Goal: Information Seeking & Learning: Learn about a topic

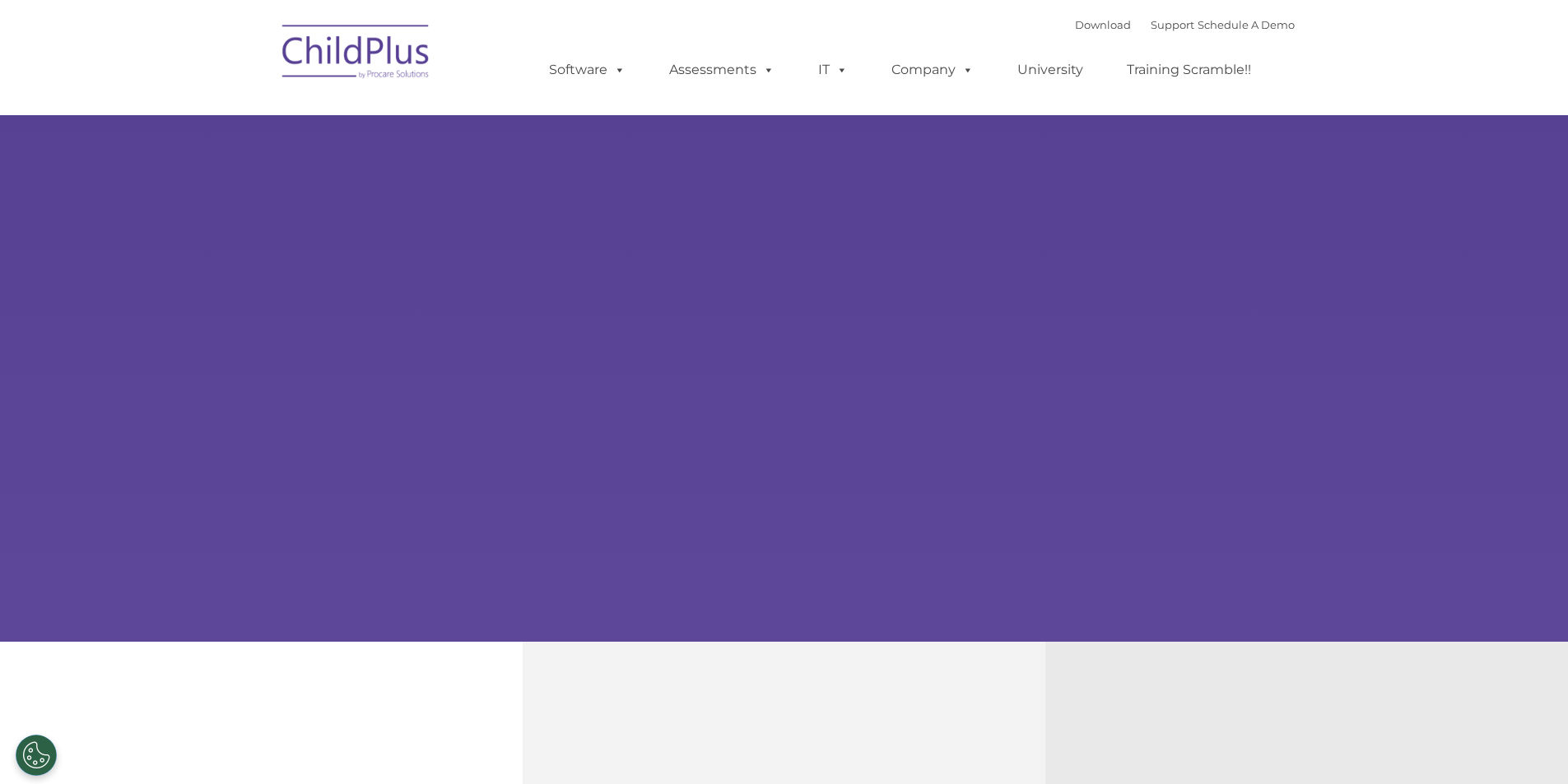
type input ""
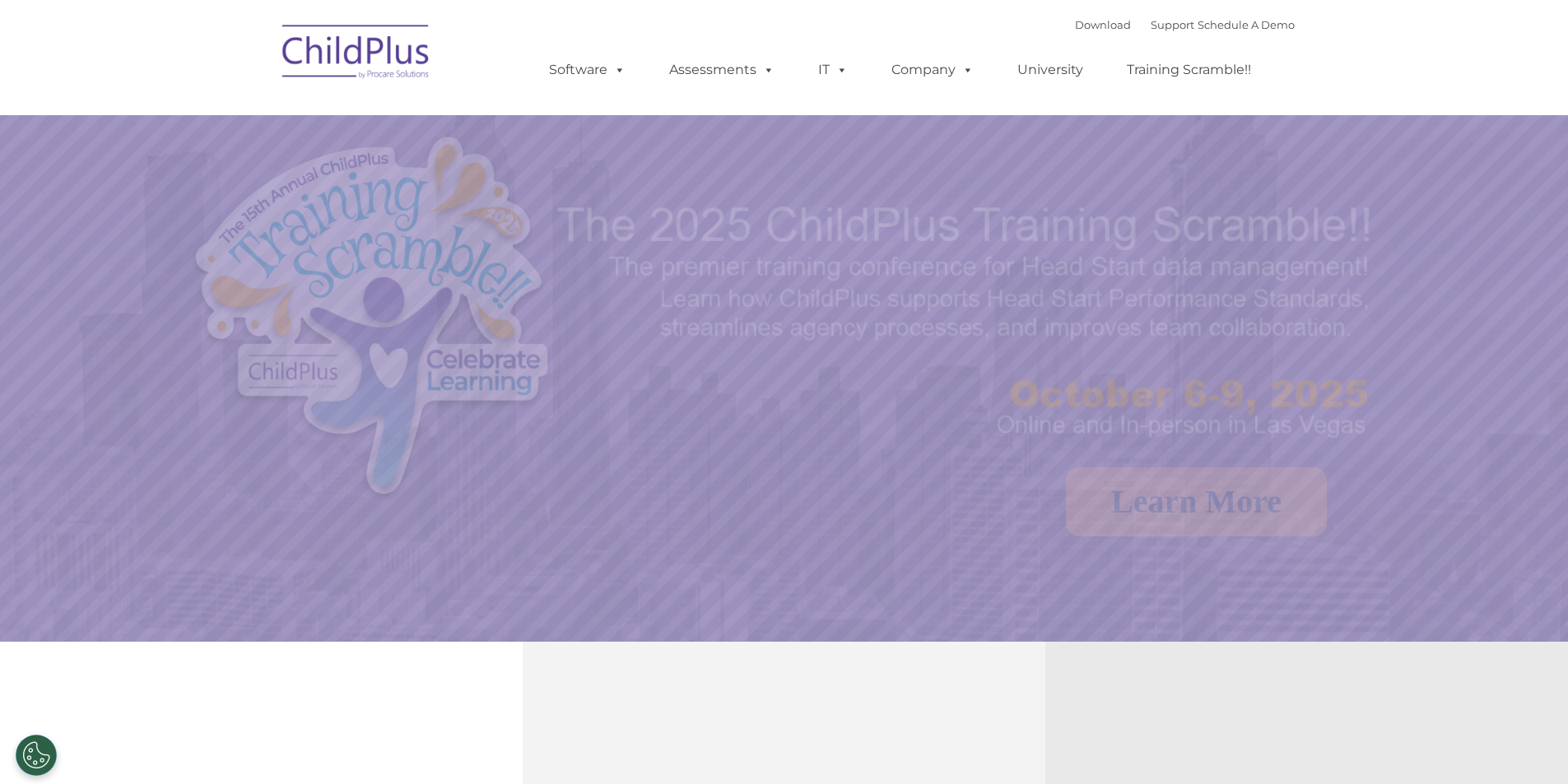
select select "MEDIUM"
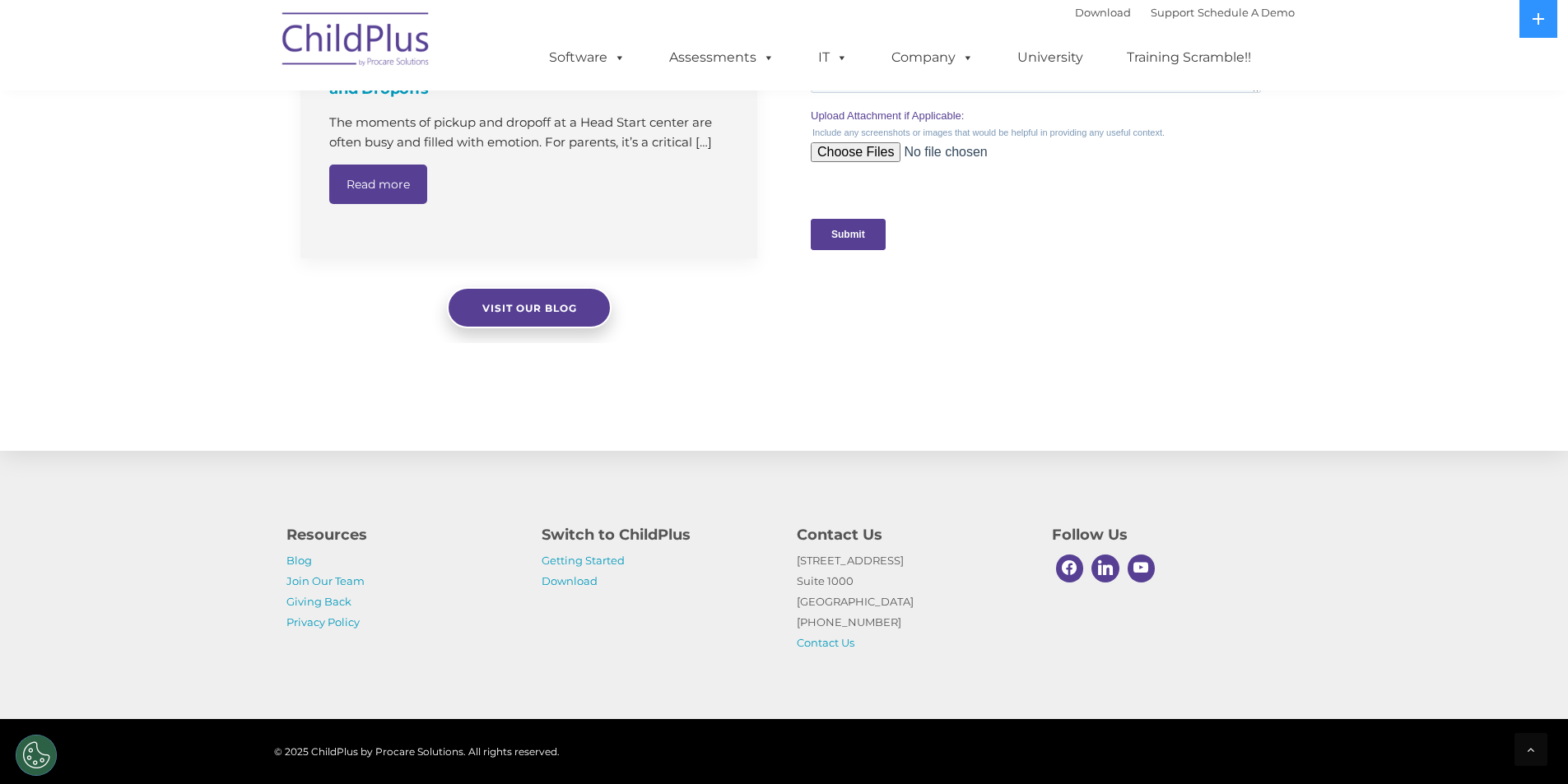
scroll to position [1585, 0]
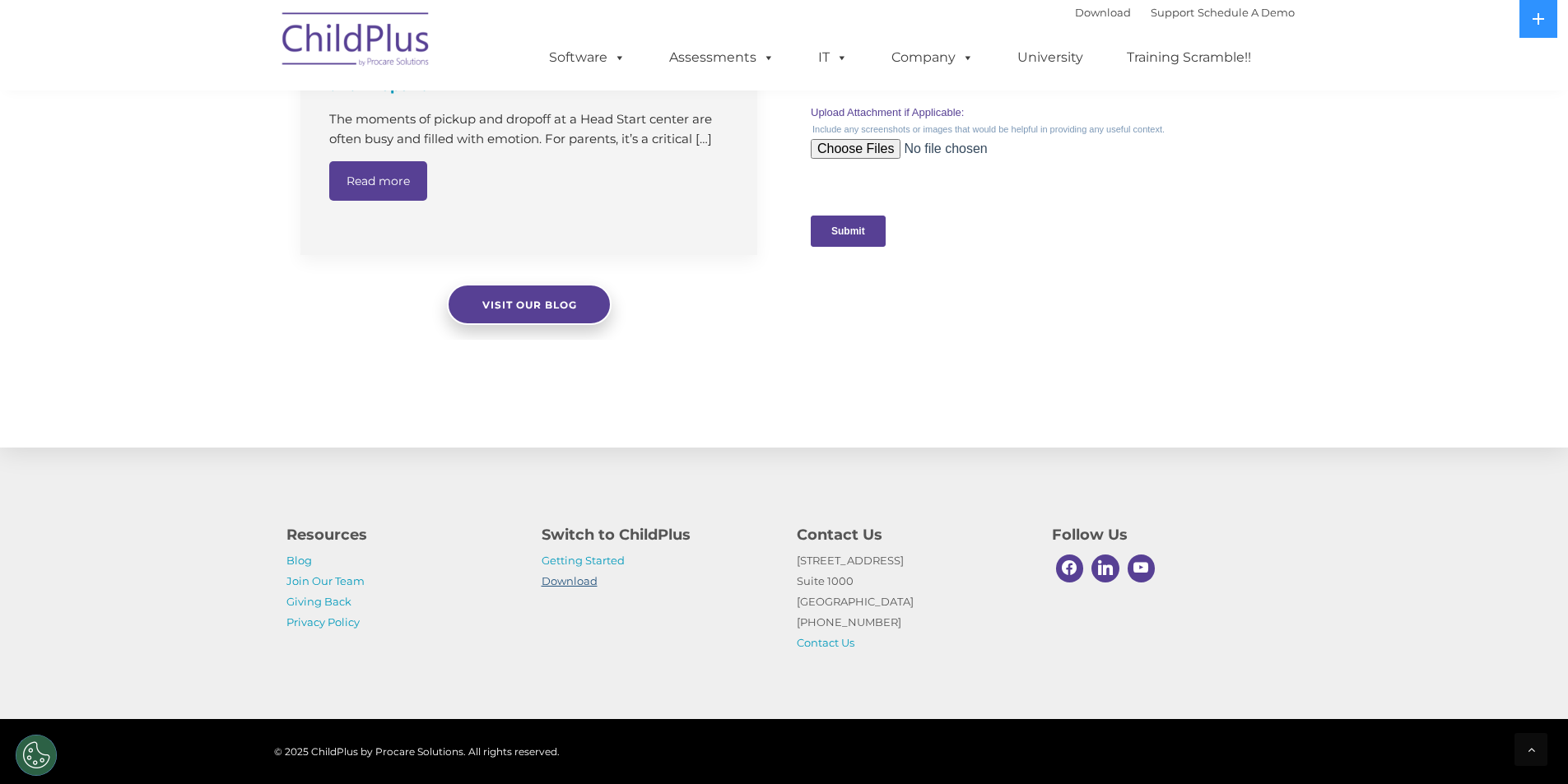
click at [581, 582] on link "Download" at bounding box center [570, 581] width 56 height 13
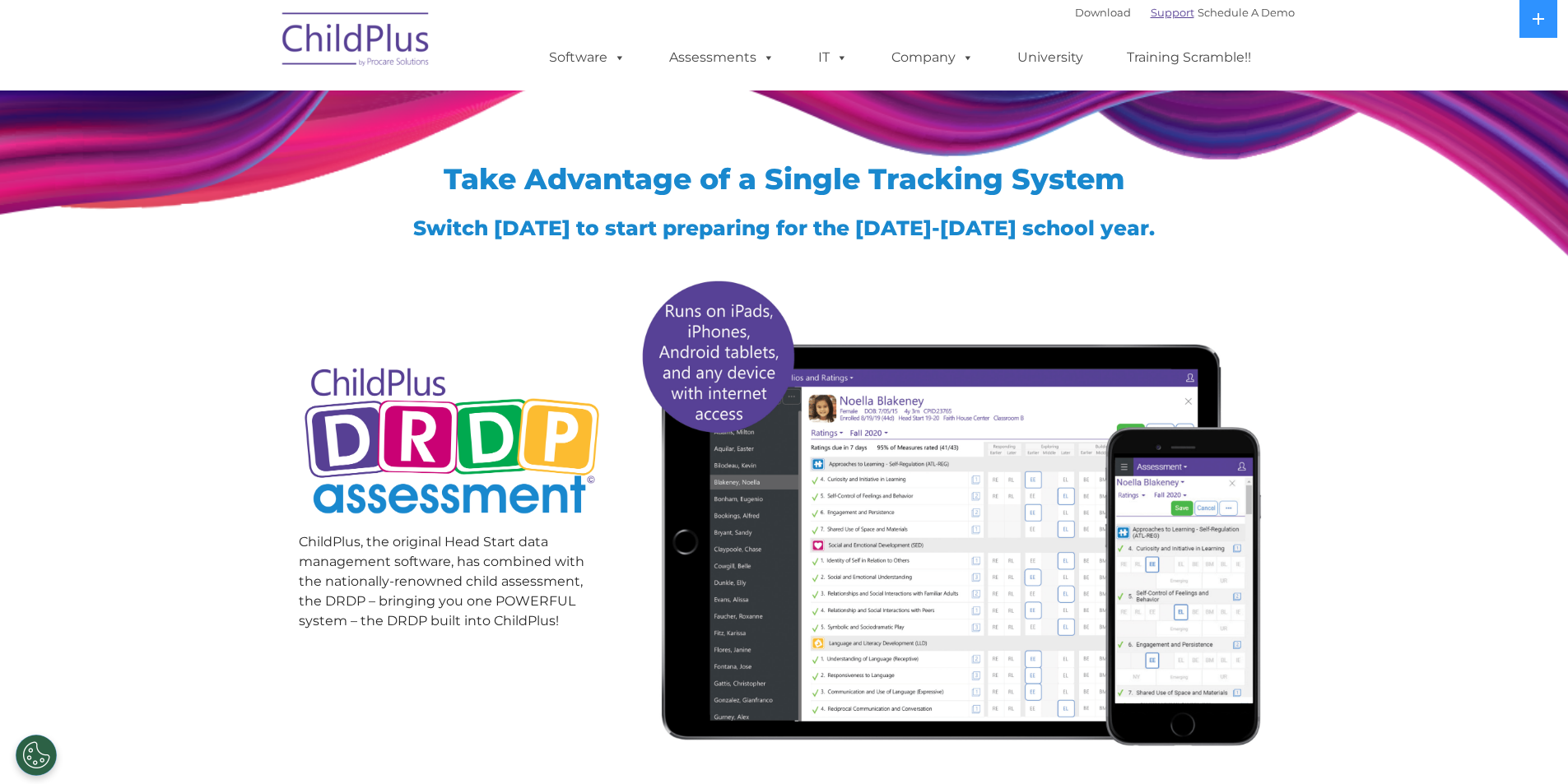
click at [1150, 8] on link "Support" at bounding box center [1172, 12] width 44 height 13
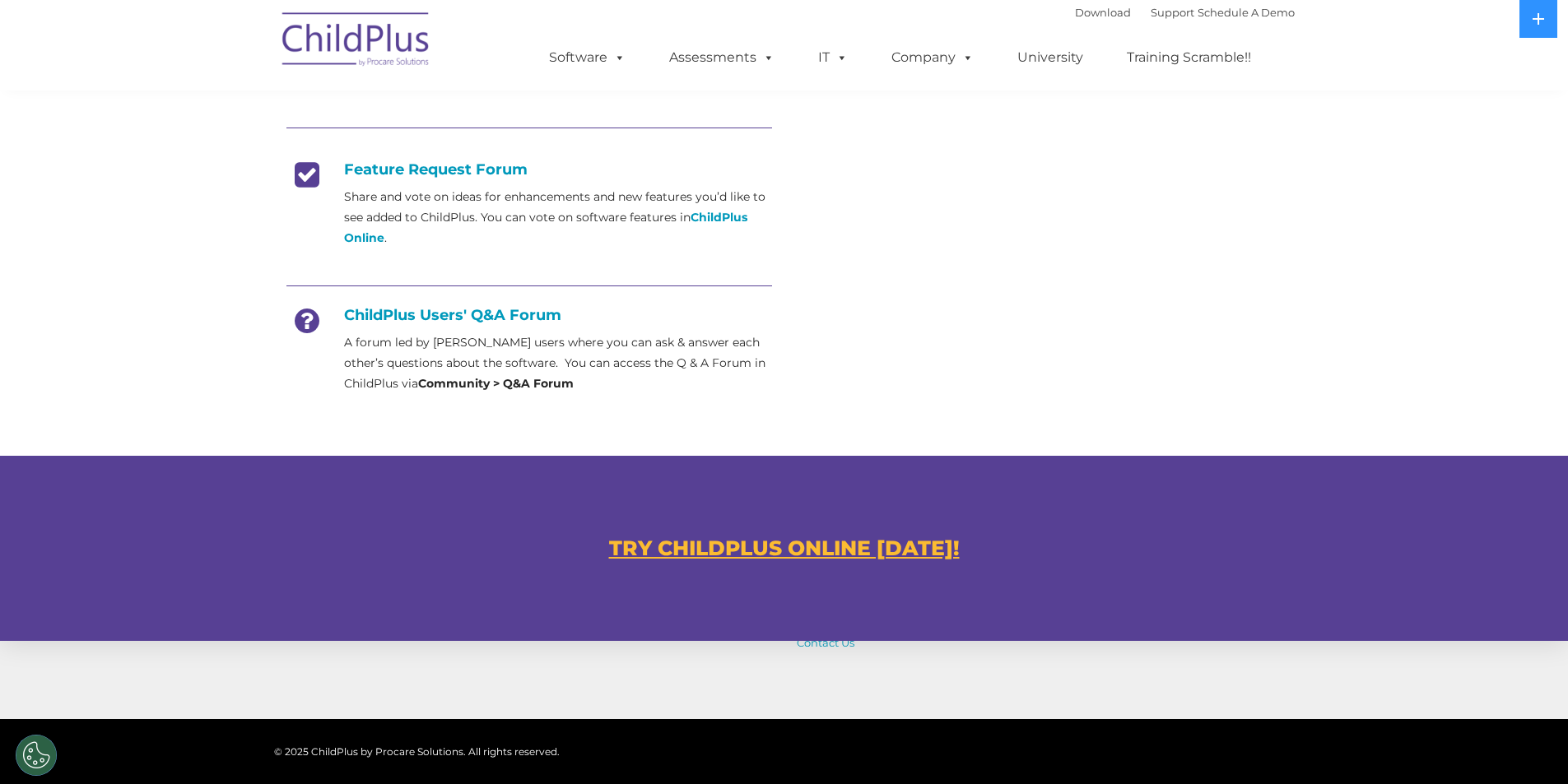
scroll to position [836, 0]
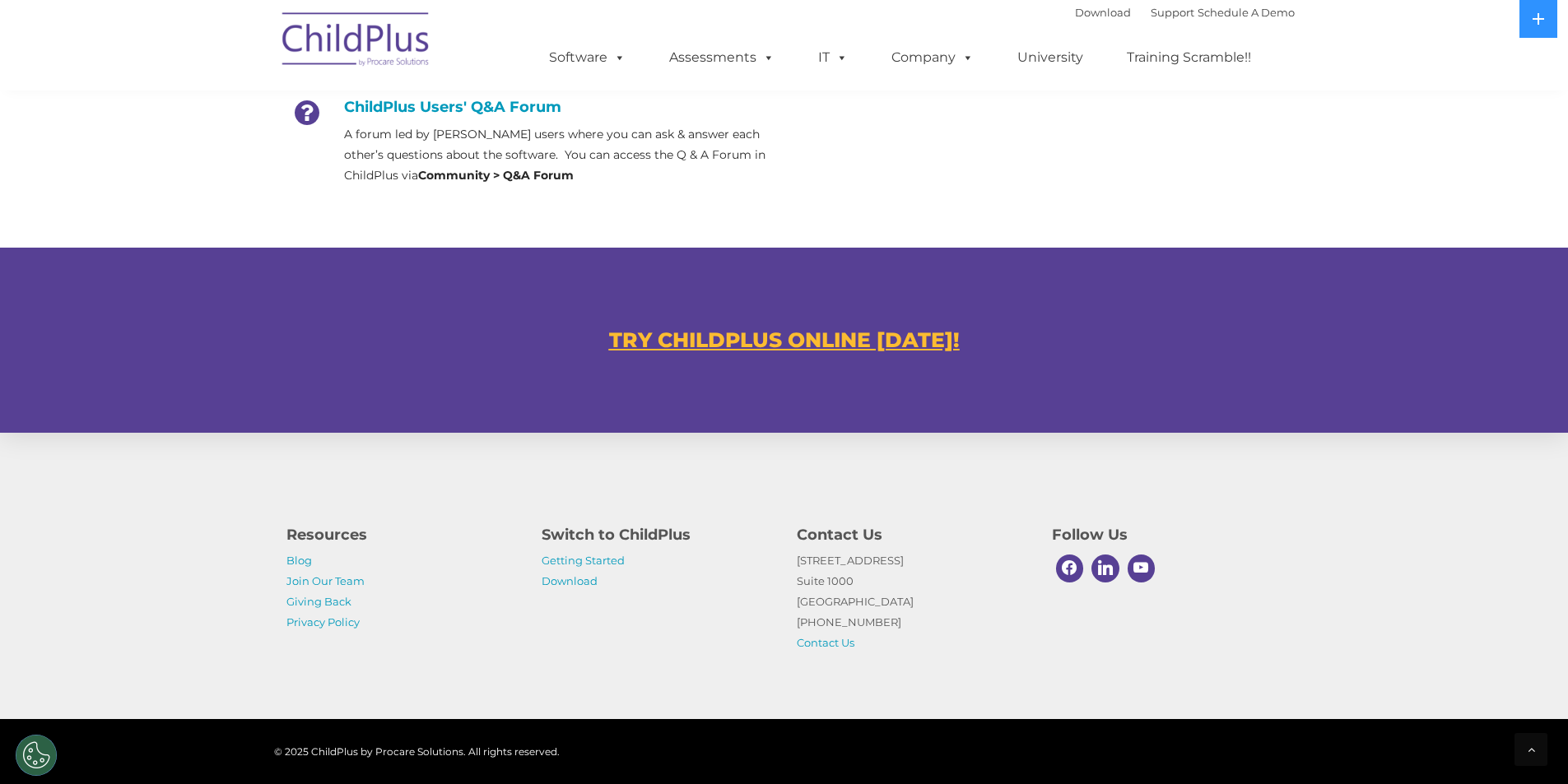
click at [816, 334] on u "TRY CHILDPLUS ONLINE TODAY!" at bounding box center [784, 340] width 351 height 25
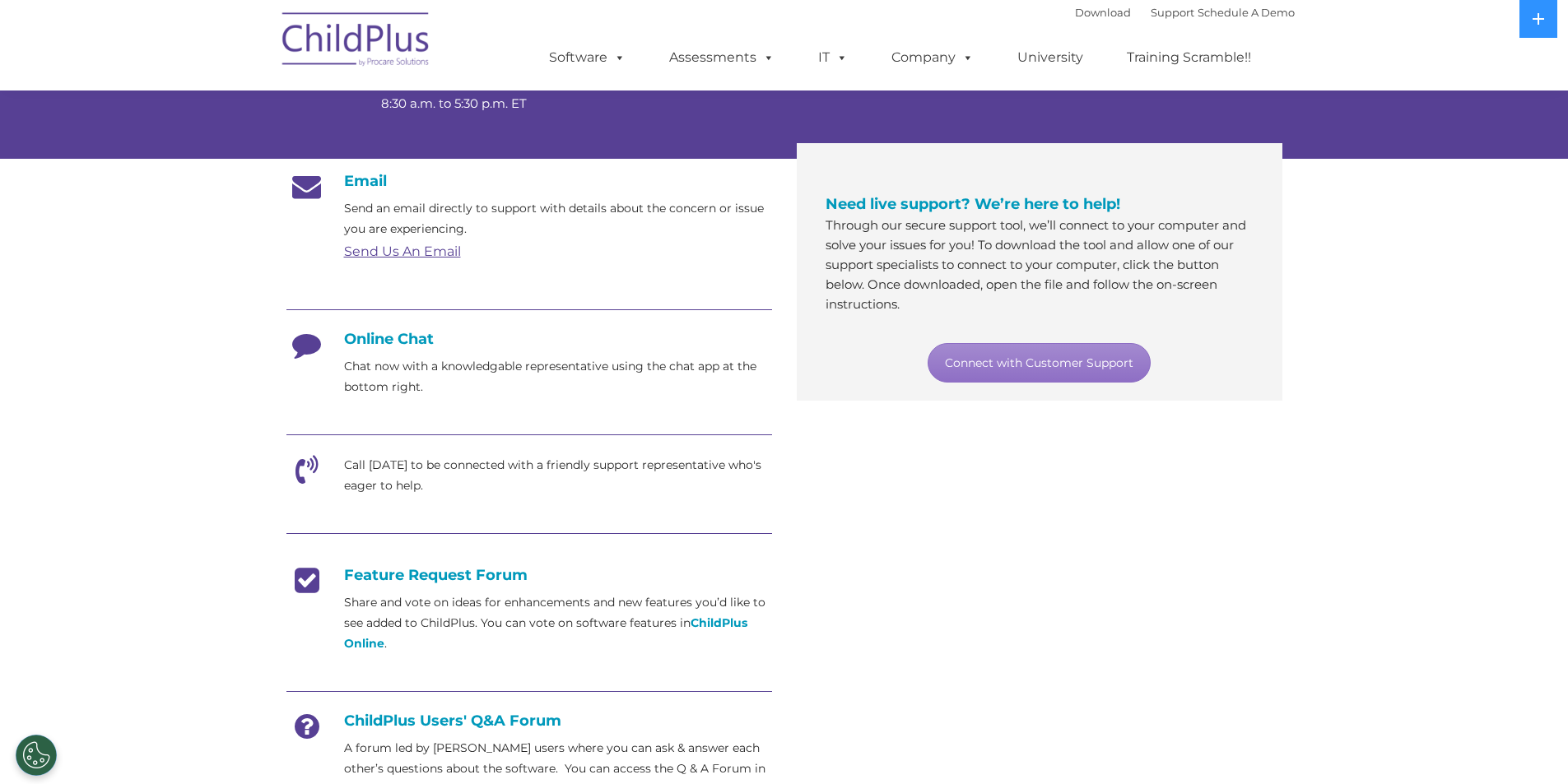
scroll to position [0, 0]
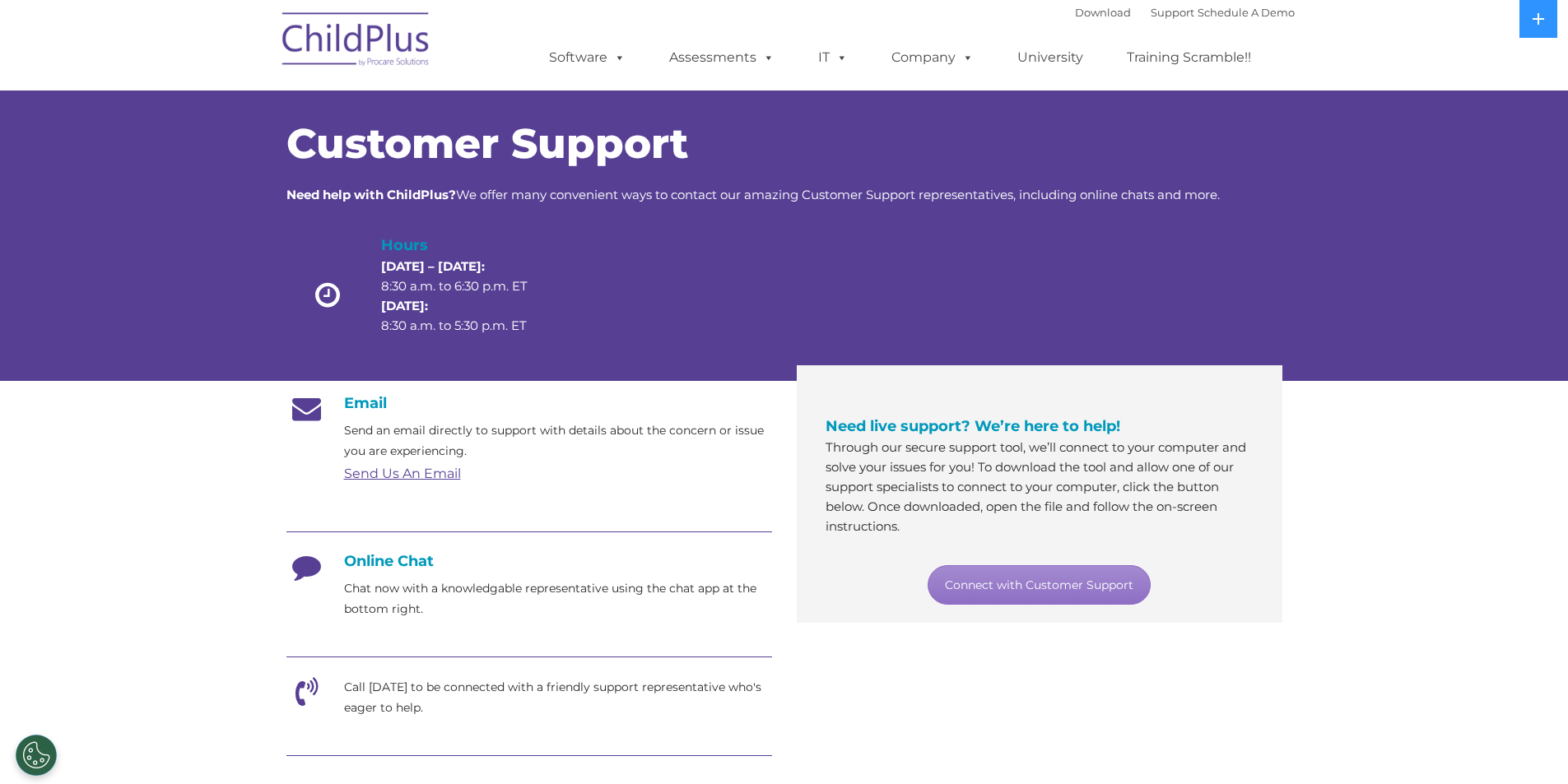
click at [1075, 2] on div "Download Support | Schedule A Demo " at bounding box center [1185, 12] width 220 height 25
click at [1075, 12] on link "Download" at bounding box center [1103, 12] width 56 height 13
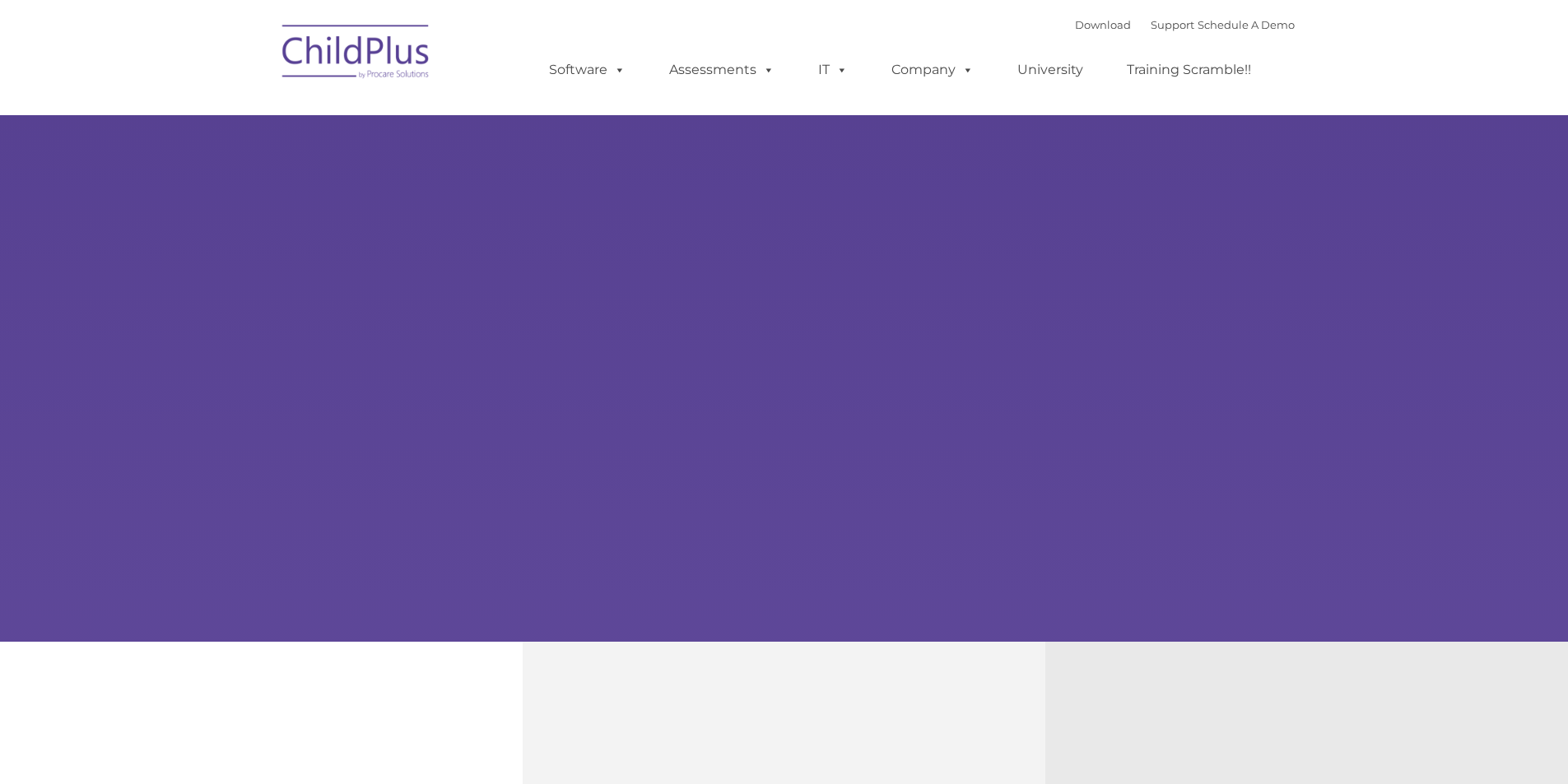
type input ""
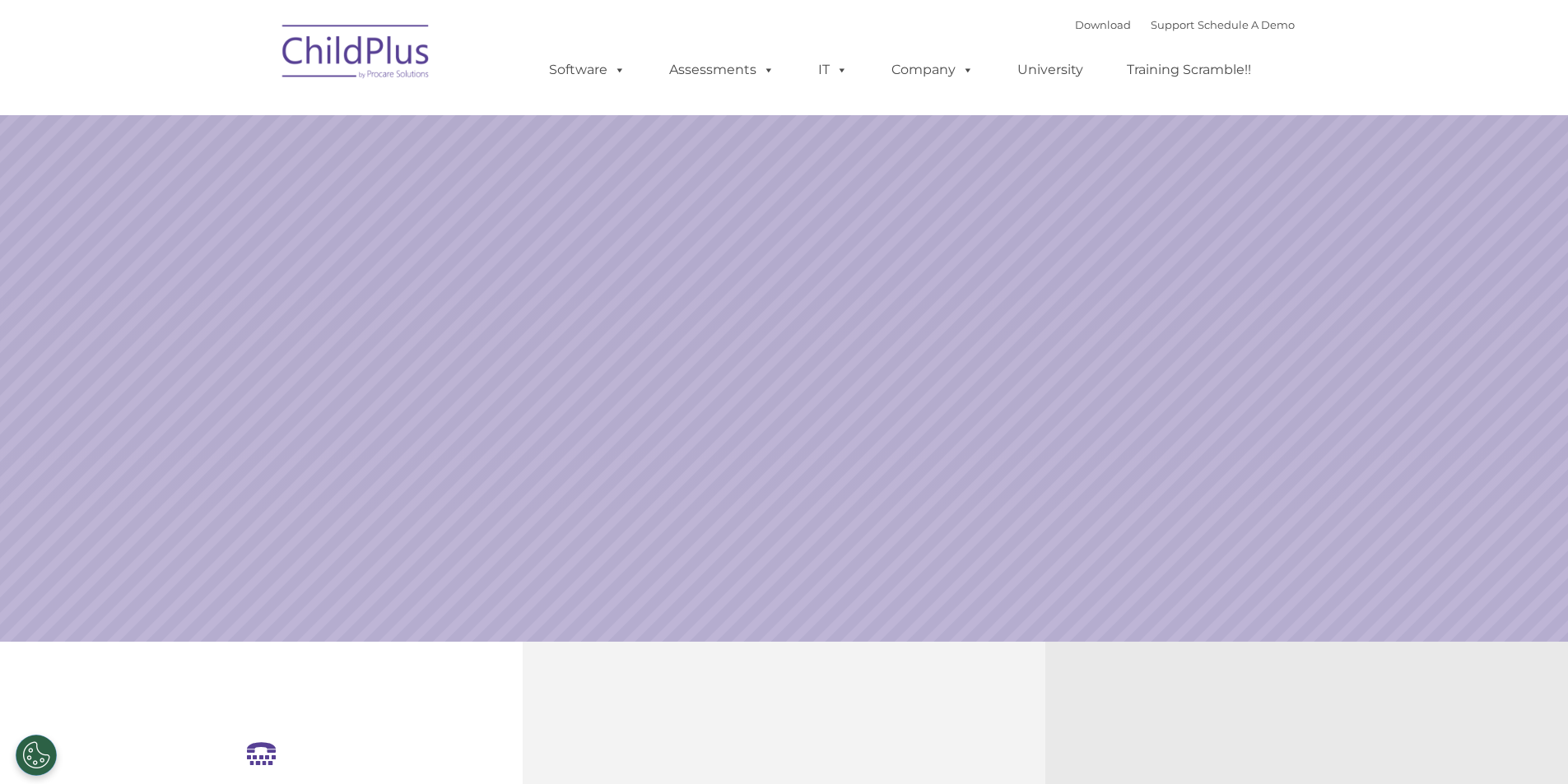
select select "MEDIUM"
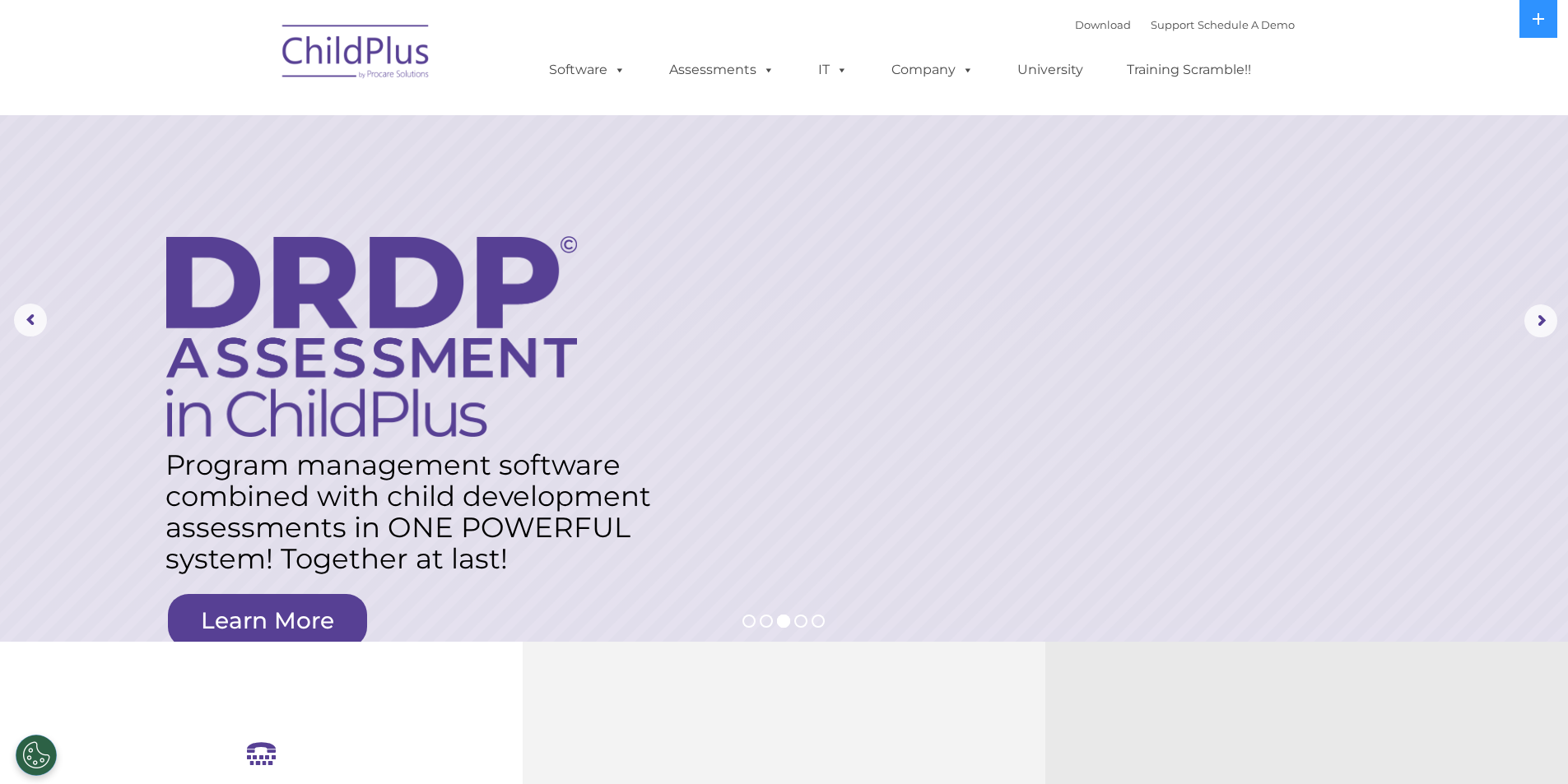
click at [352, 35] on img at bounding box center [356, 55] width 165 height 83
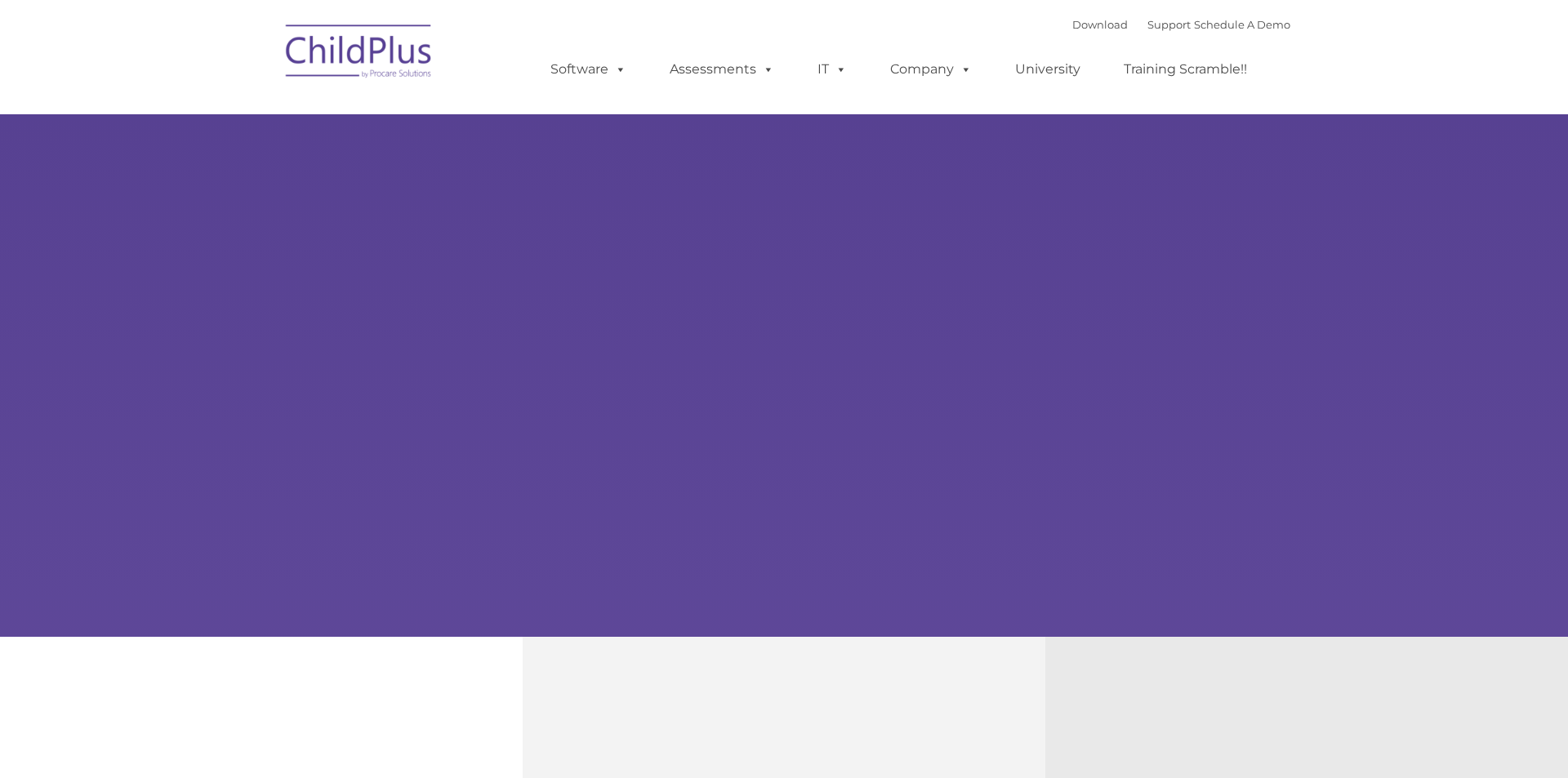
type input ""
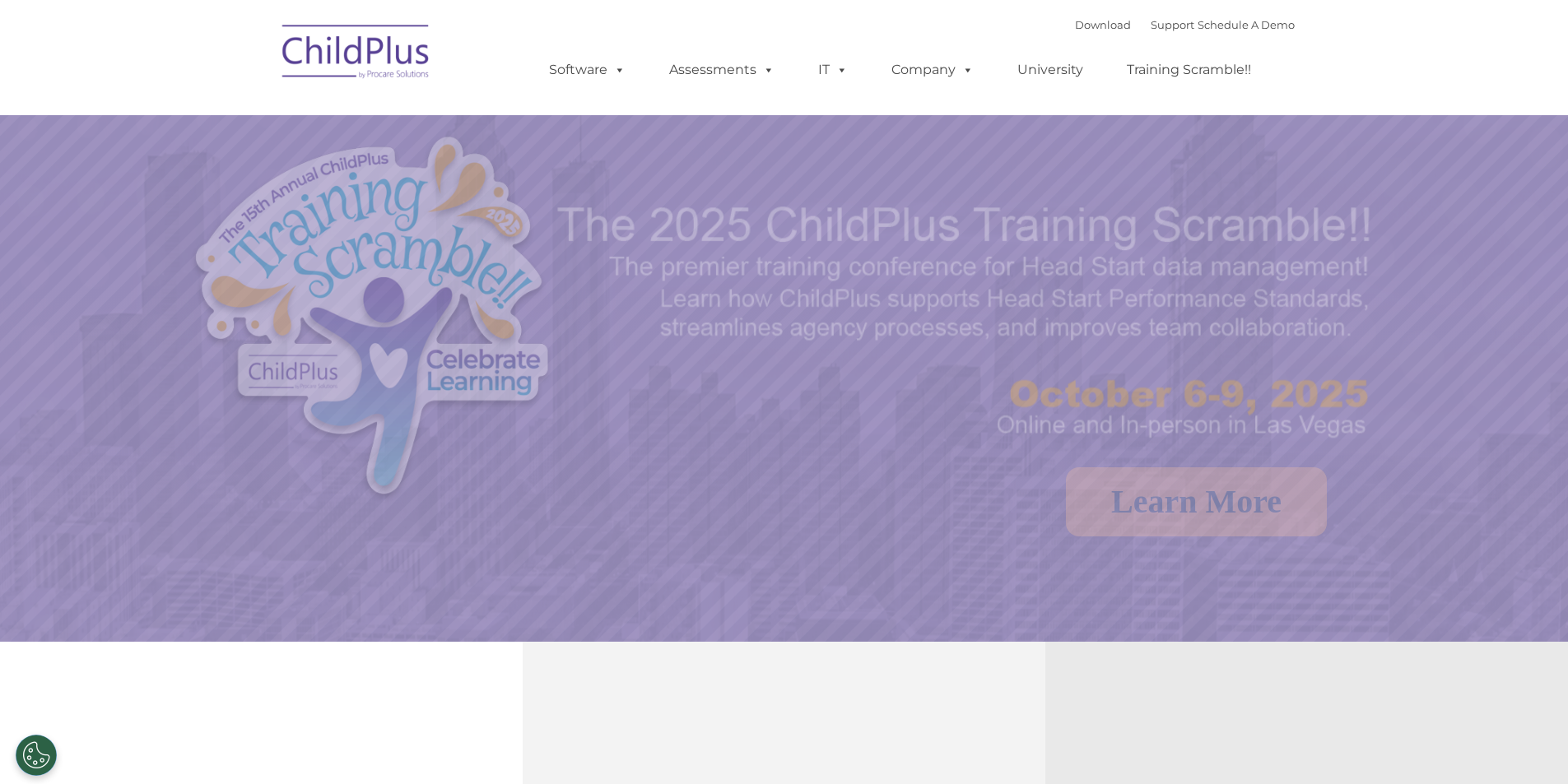
select select "MEDIUM"
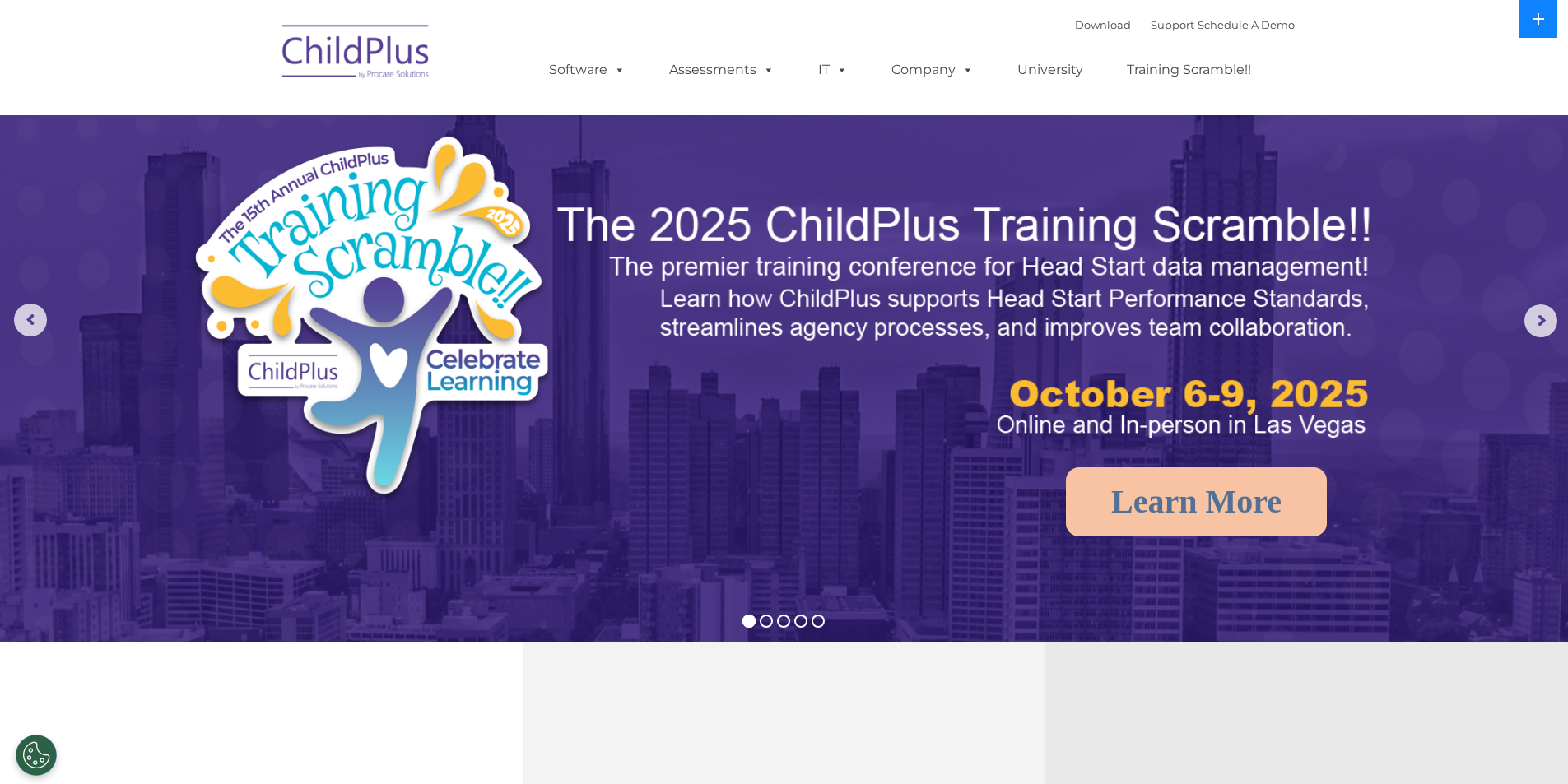
click at [1525, 22] on button at bounding box center [1538, 19] width 38 height 38
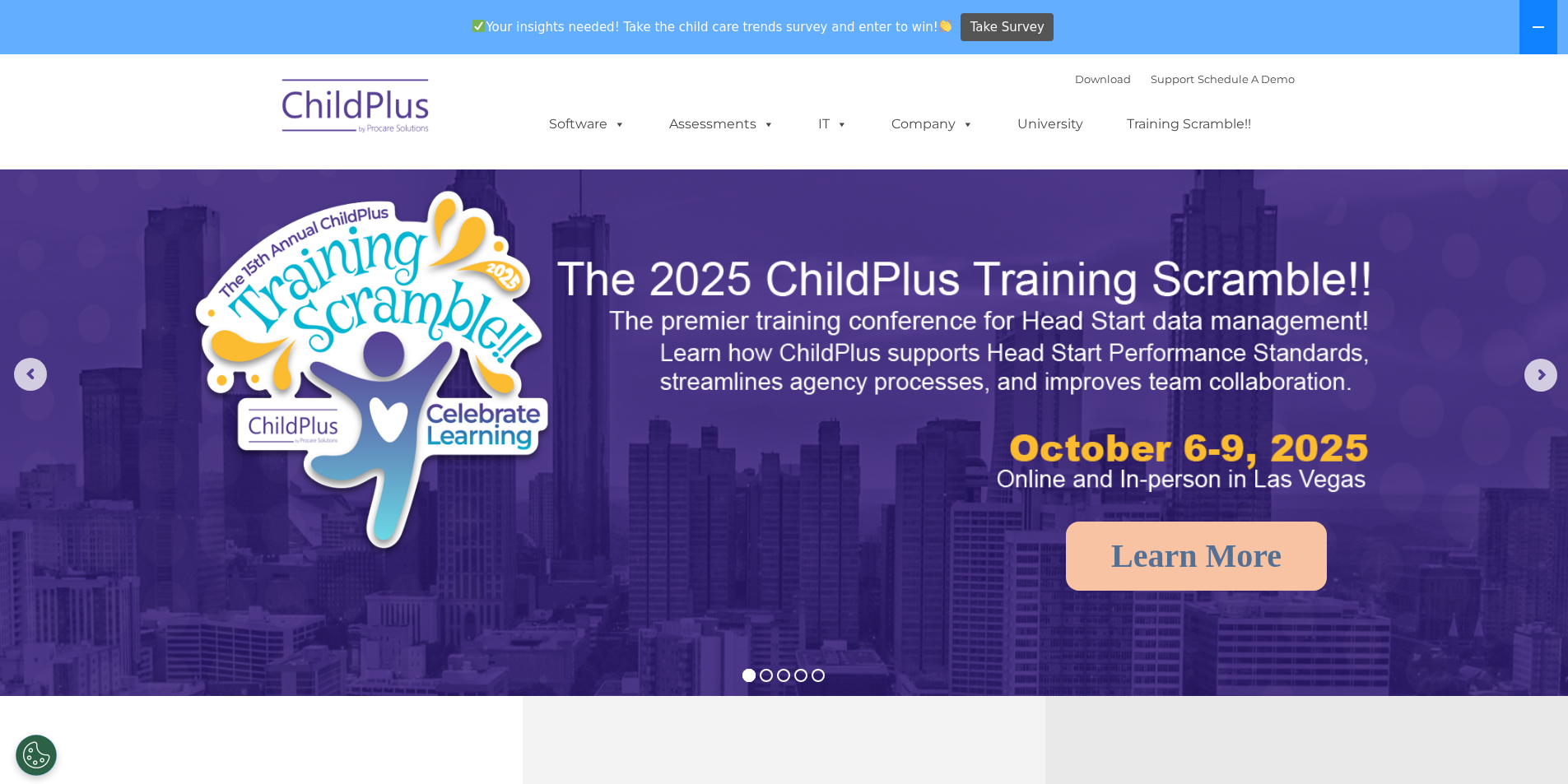
click at [1525, 22] on button at bounding box center [1538, 27] width 38 height 55
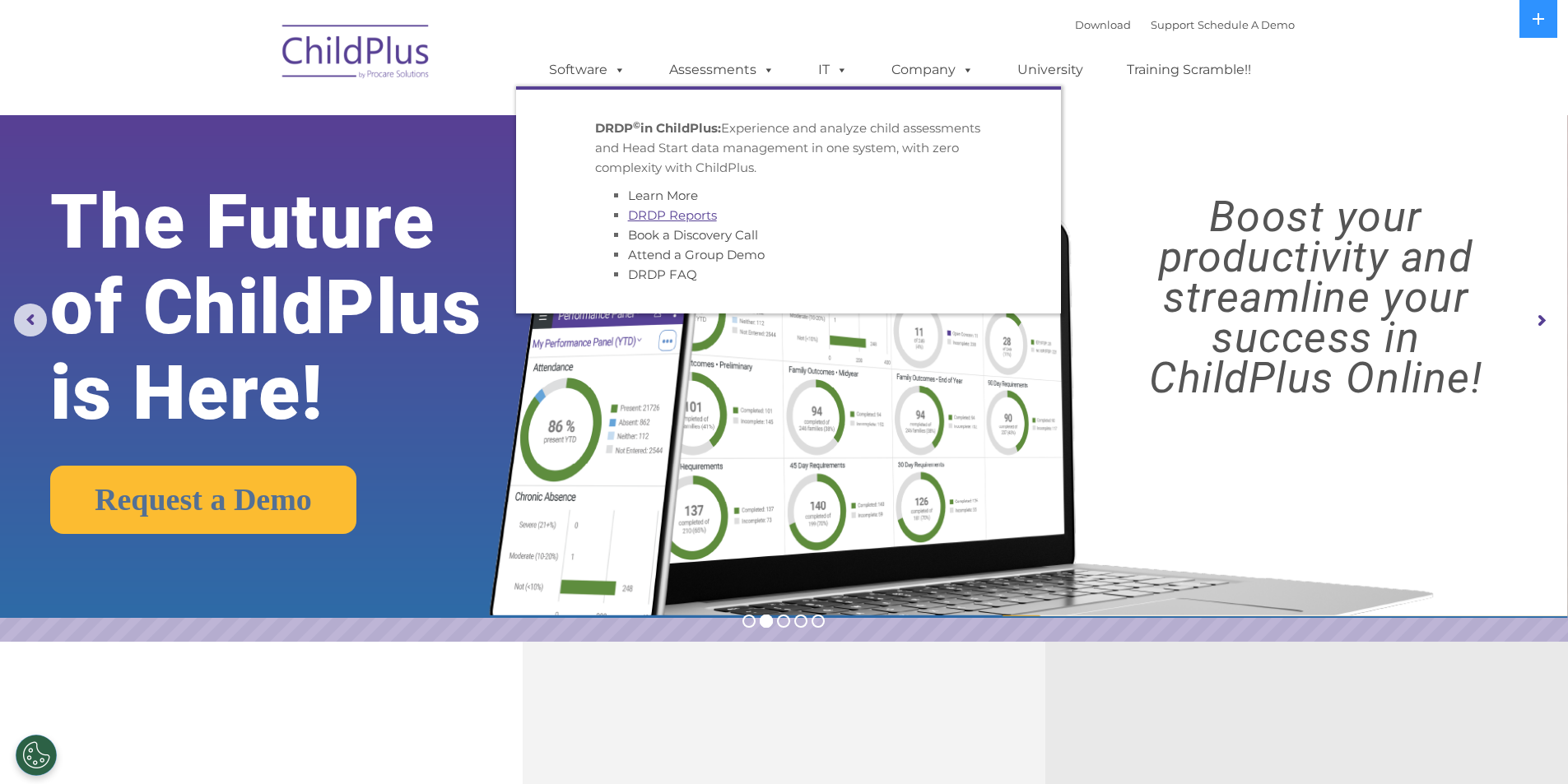
click at [664, 217] on link "DRDP Reports" at bounding box center [672, 215] width 88 height 16
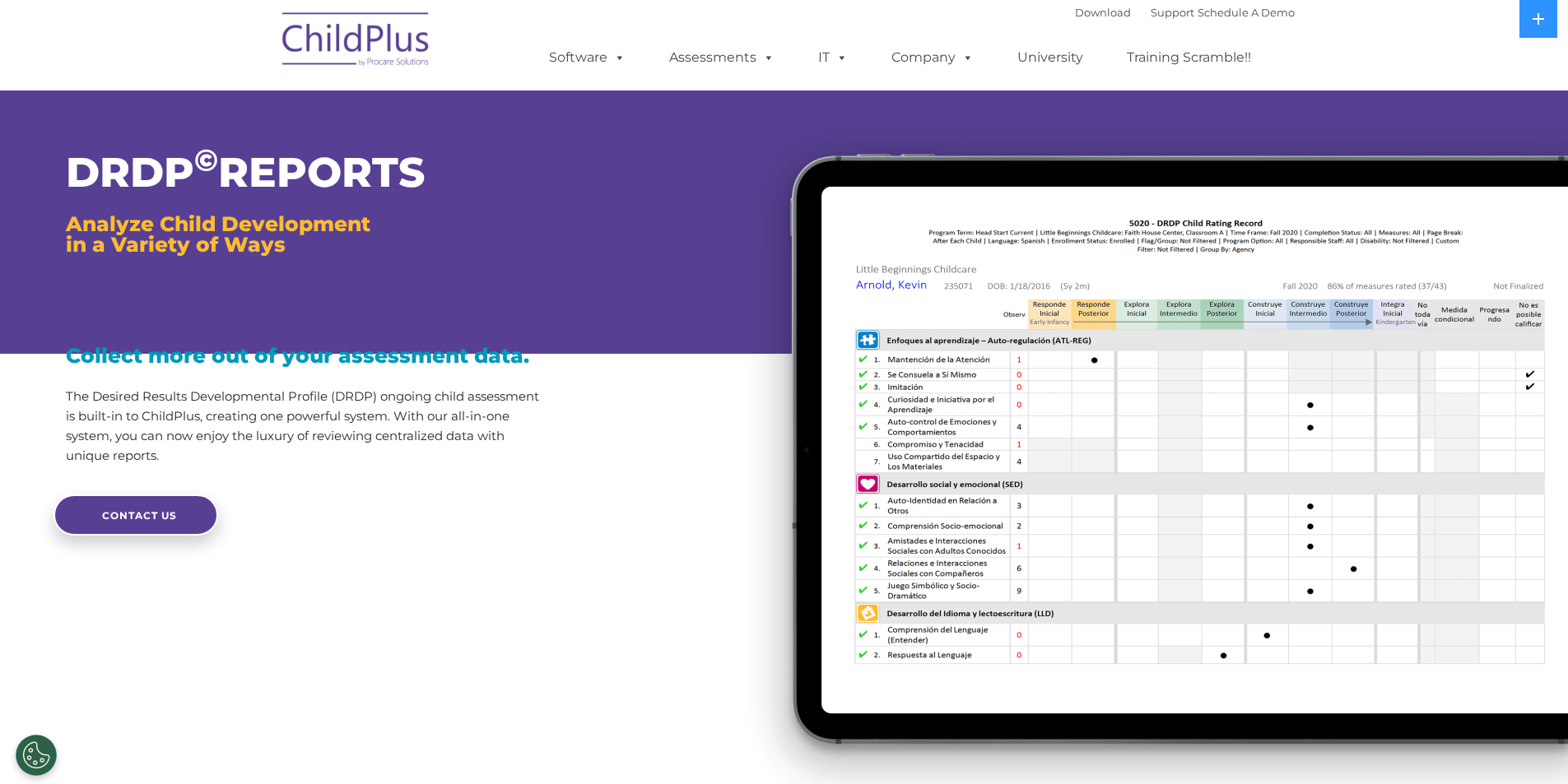
click at [637, 498] on div at bounding box center [1065, 455] width 1006 height 714
click at [361, 45] on img at bounding box center [356, 42] width 165 height 83
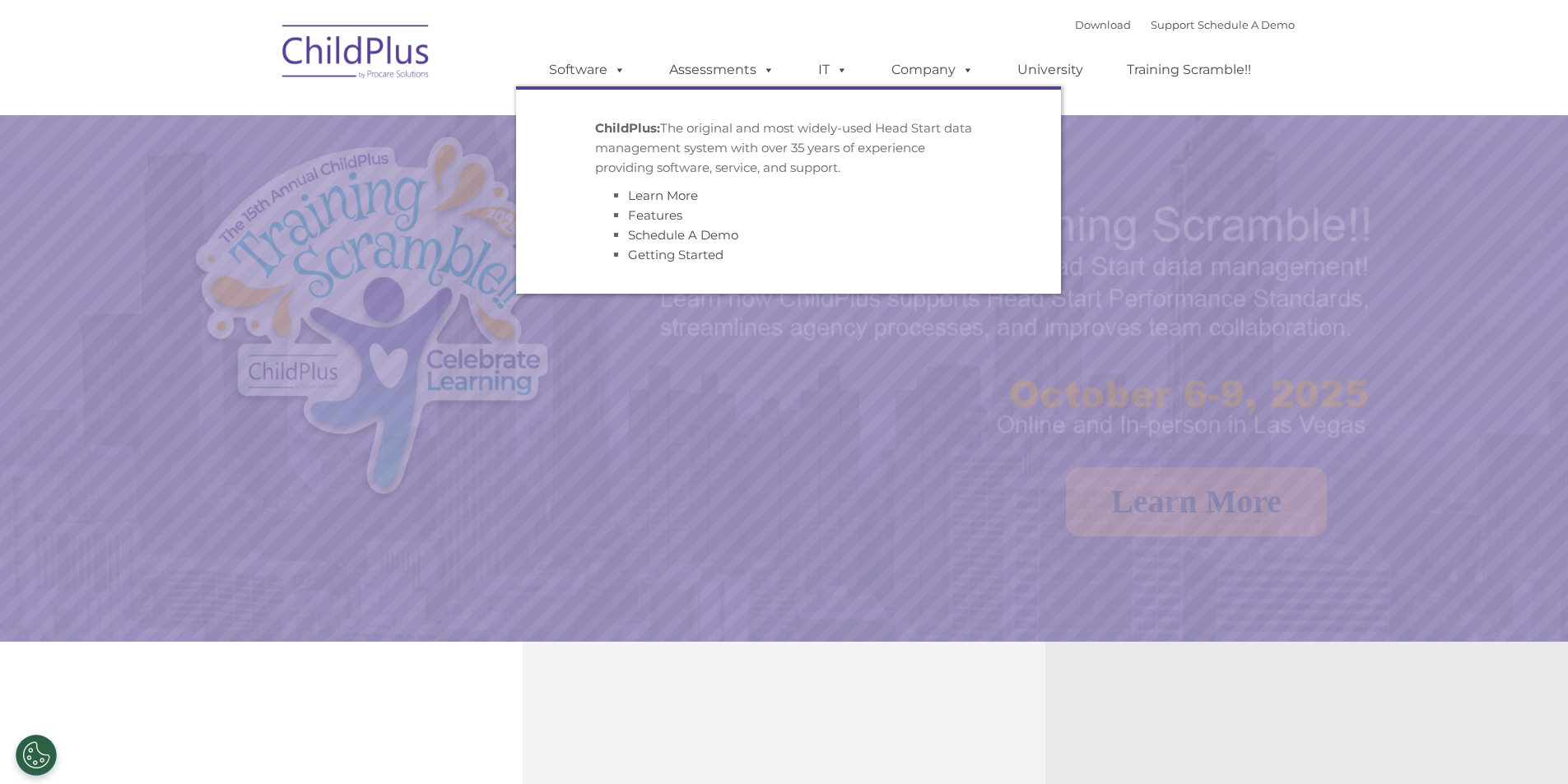
select select "MEDIUM"
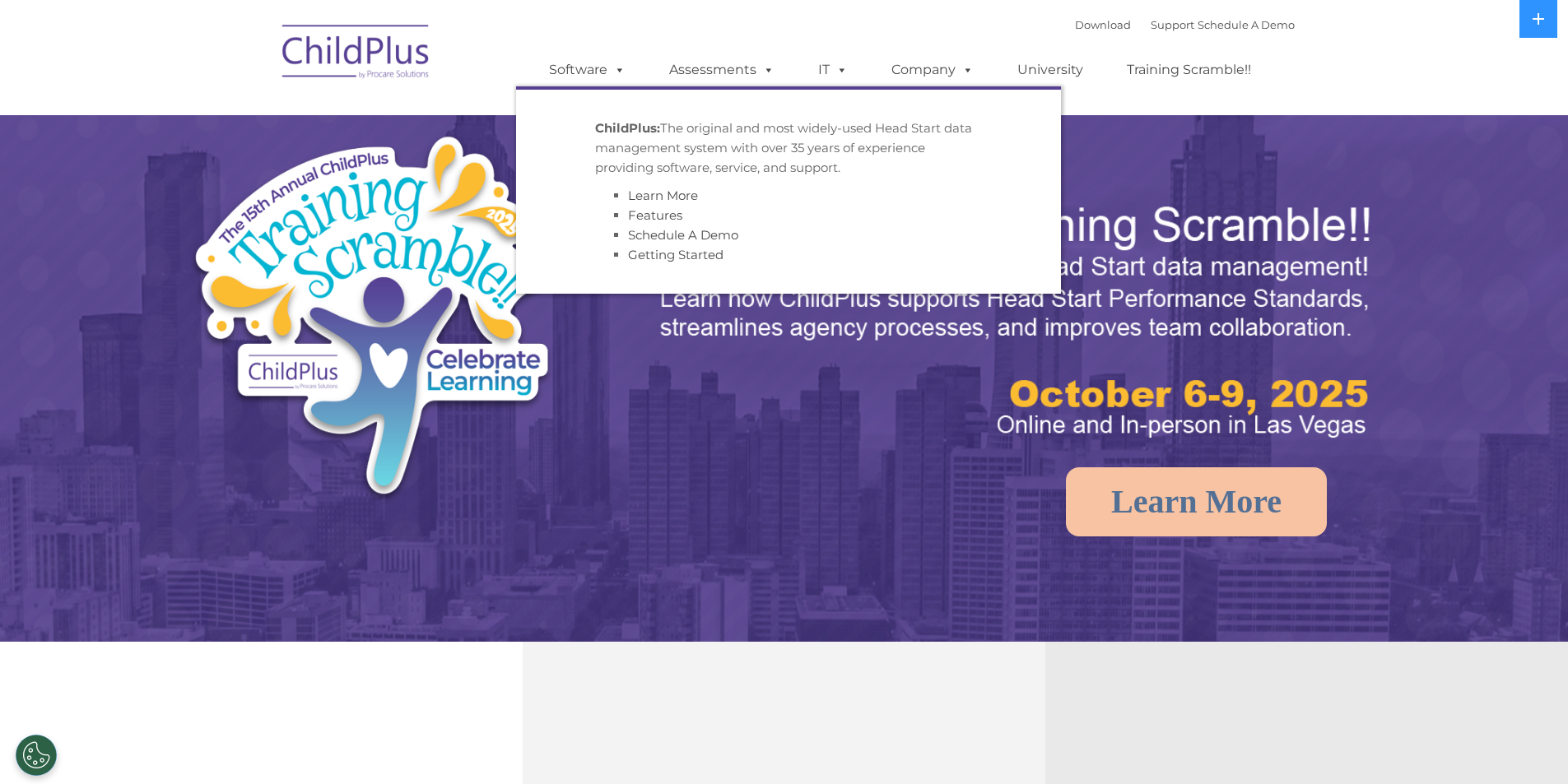
click at [618, 64] on span at bounding box center [616, 69] width 18 height 16
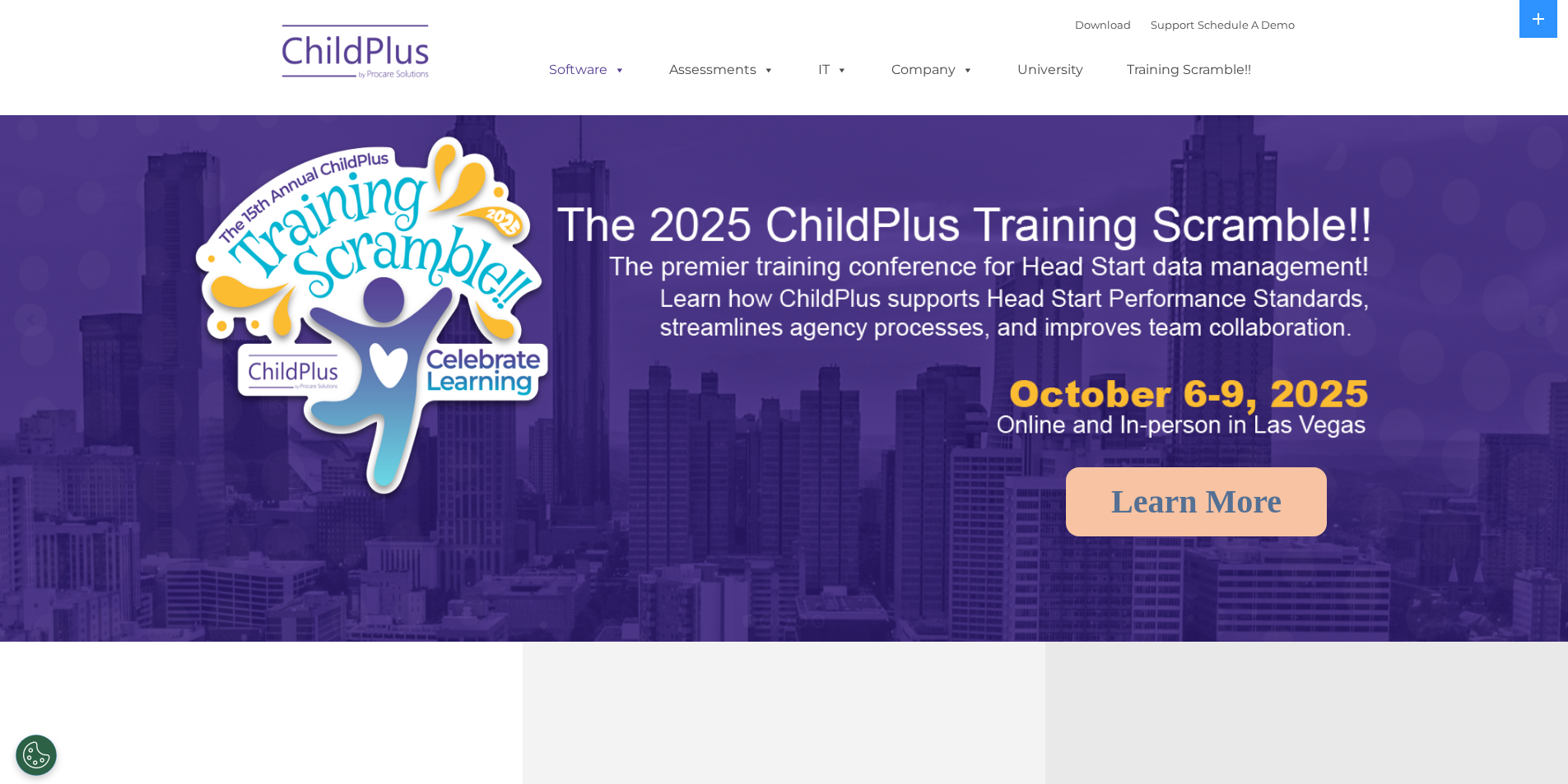
click at [618, 65] on span at bounding box center [616, 69] width 18 height 16
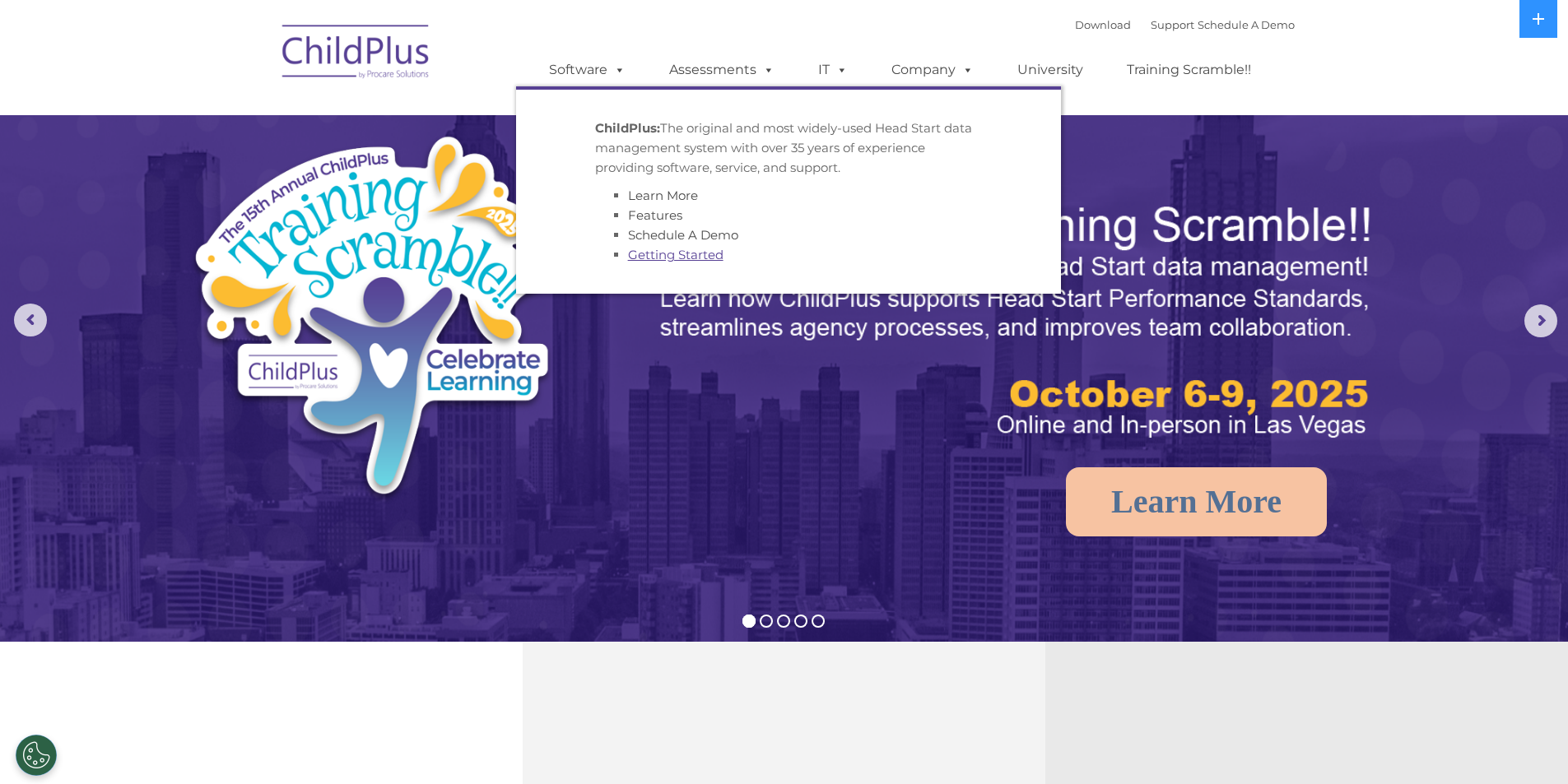
click at [667, 250] on link "Getting Started" at bounding box center [675, 255] width 95 height 16
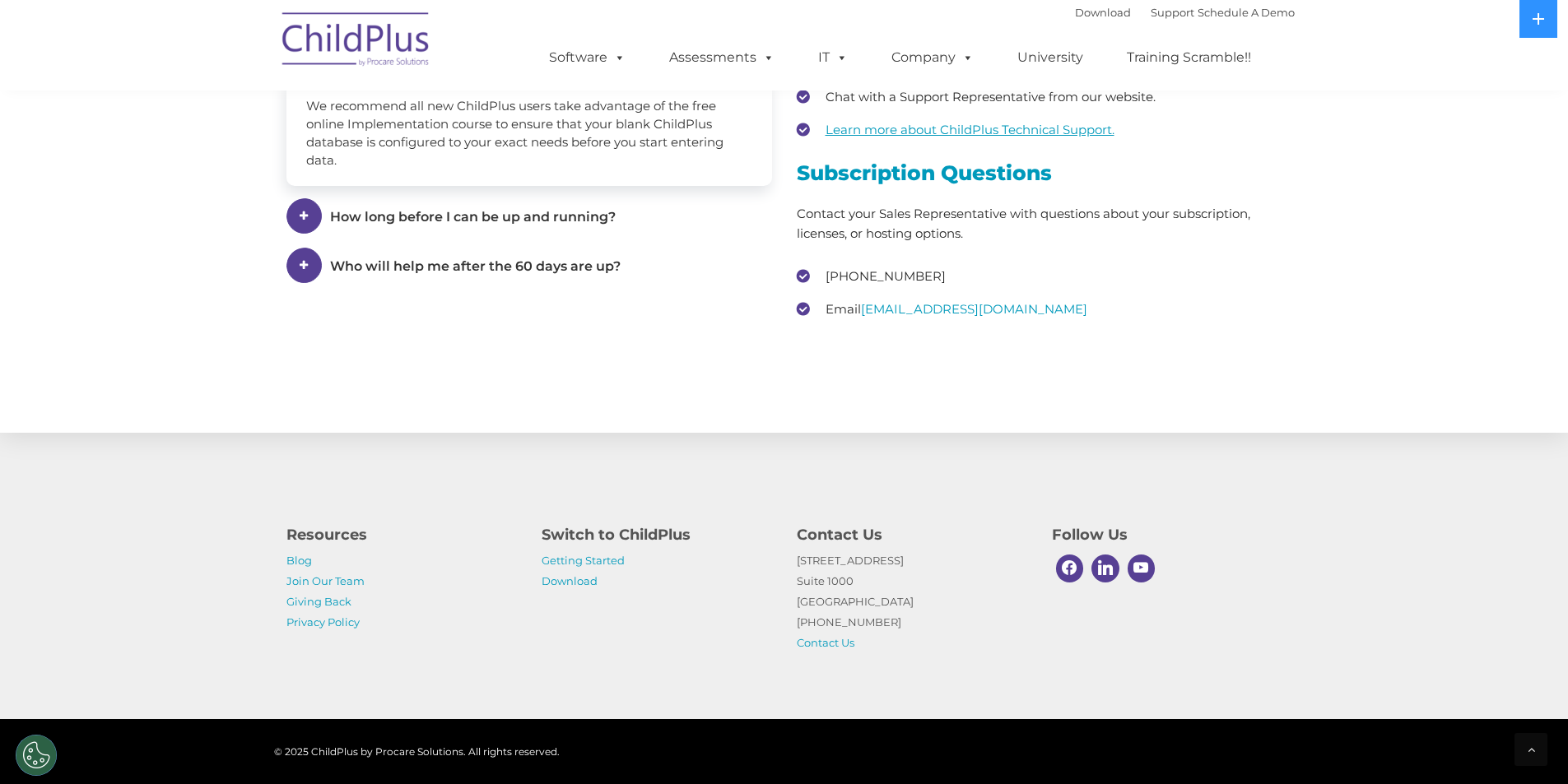
scroll to position [2390, 0]
click at [555, 562] on link "Getting Started" at bounding box center [583, 561] width 84 height 13
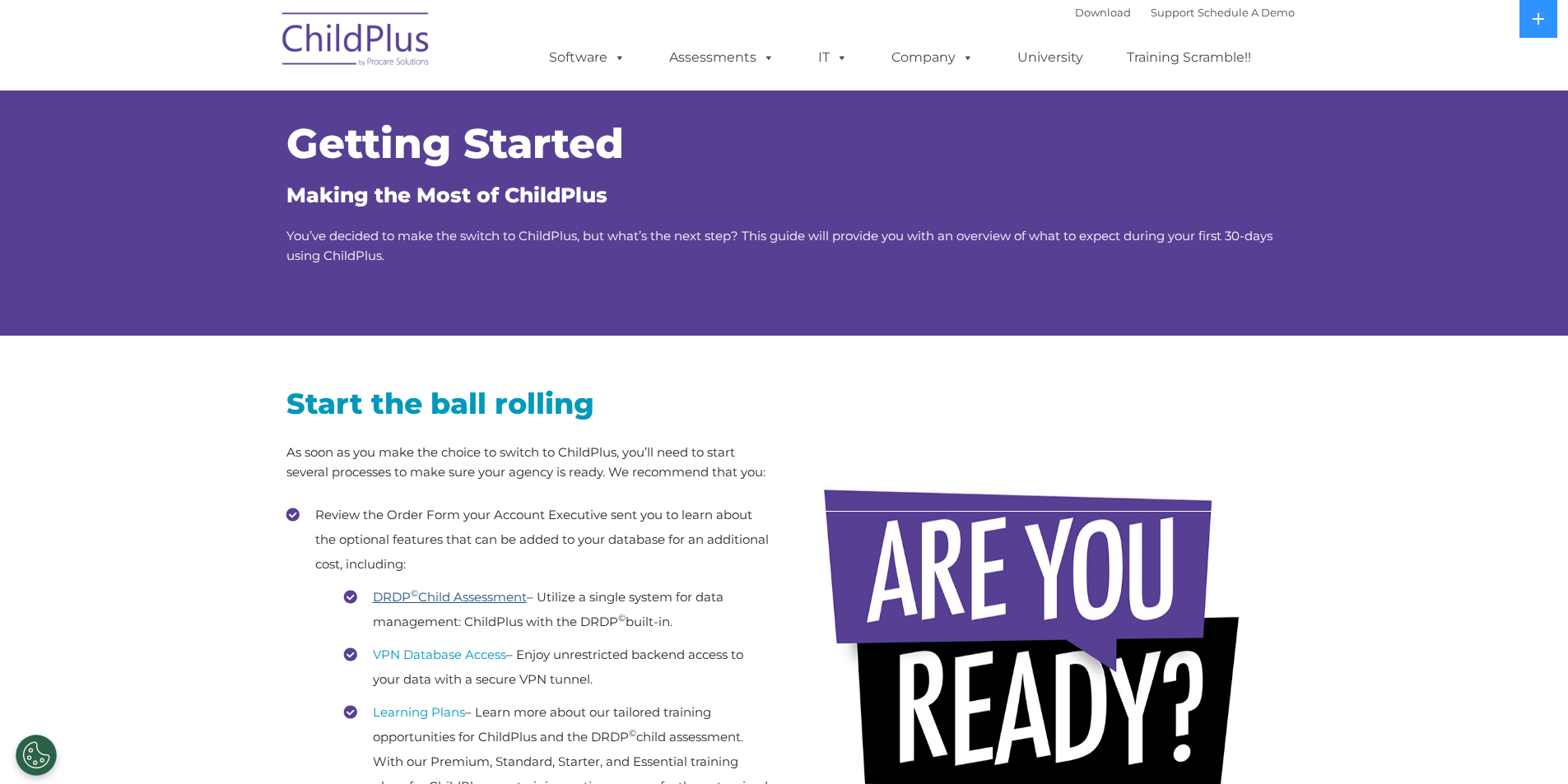
click at [473, 592] on link "DRDP © Child Assessment" at bounding box center [450, 596] width 154 height 16
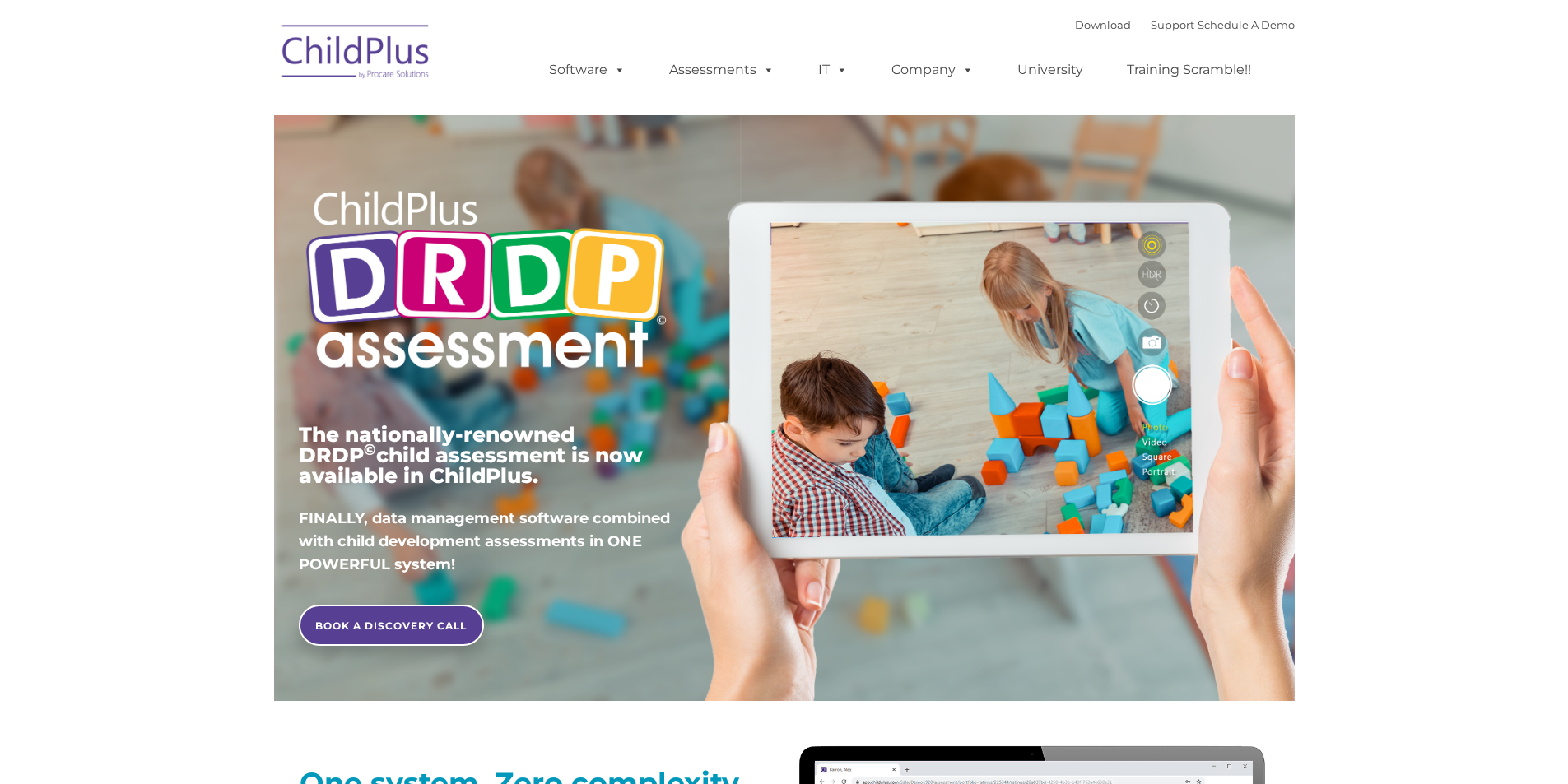
type input ""
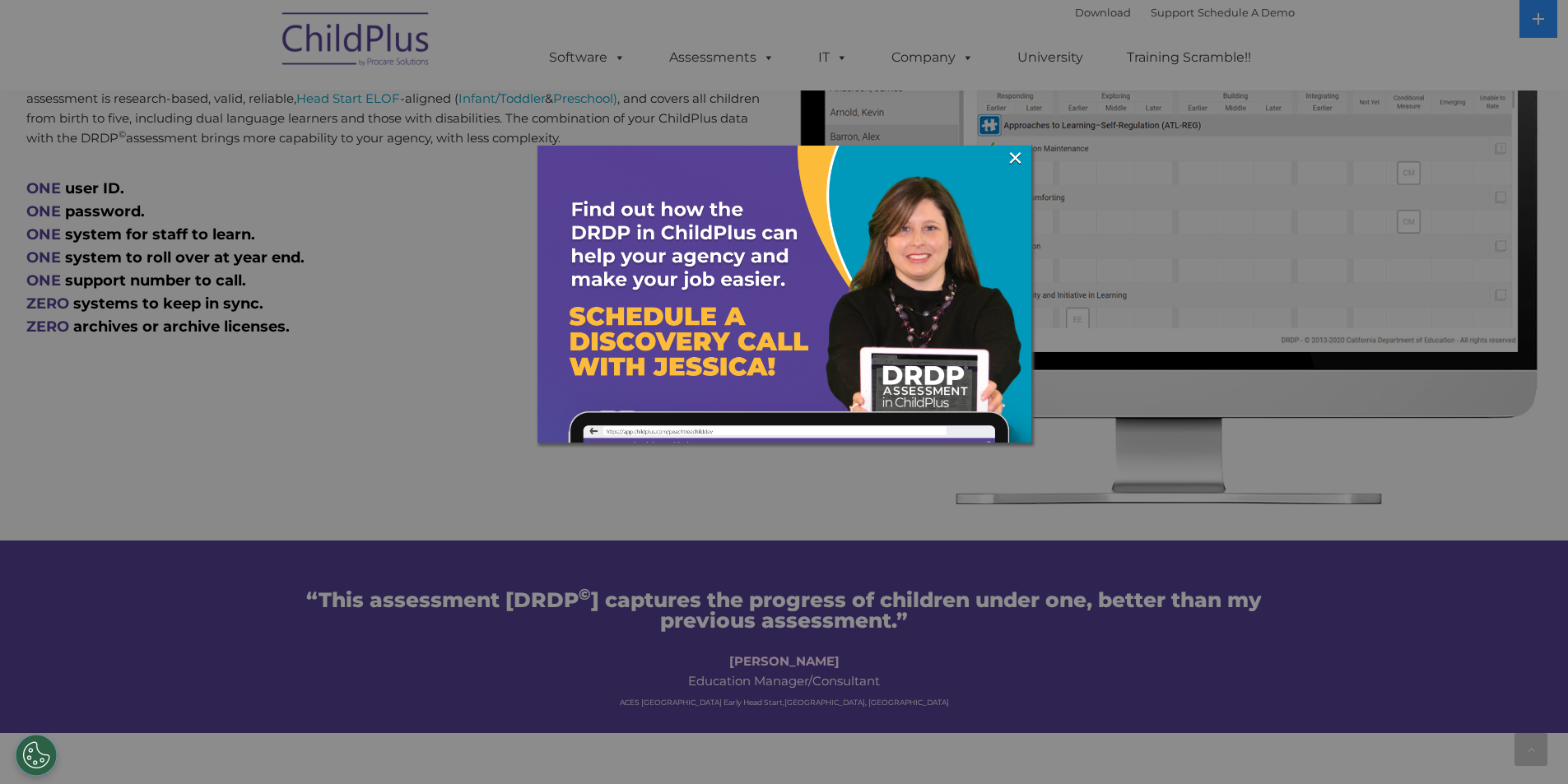
scroll to position [863, 0]
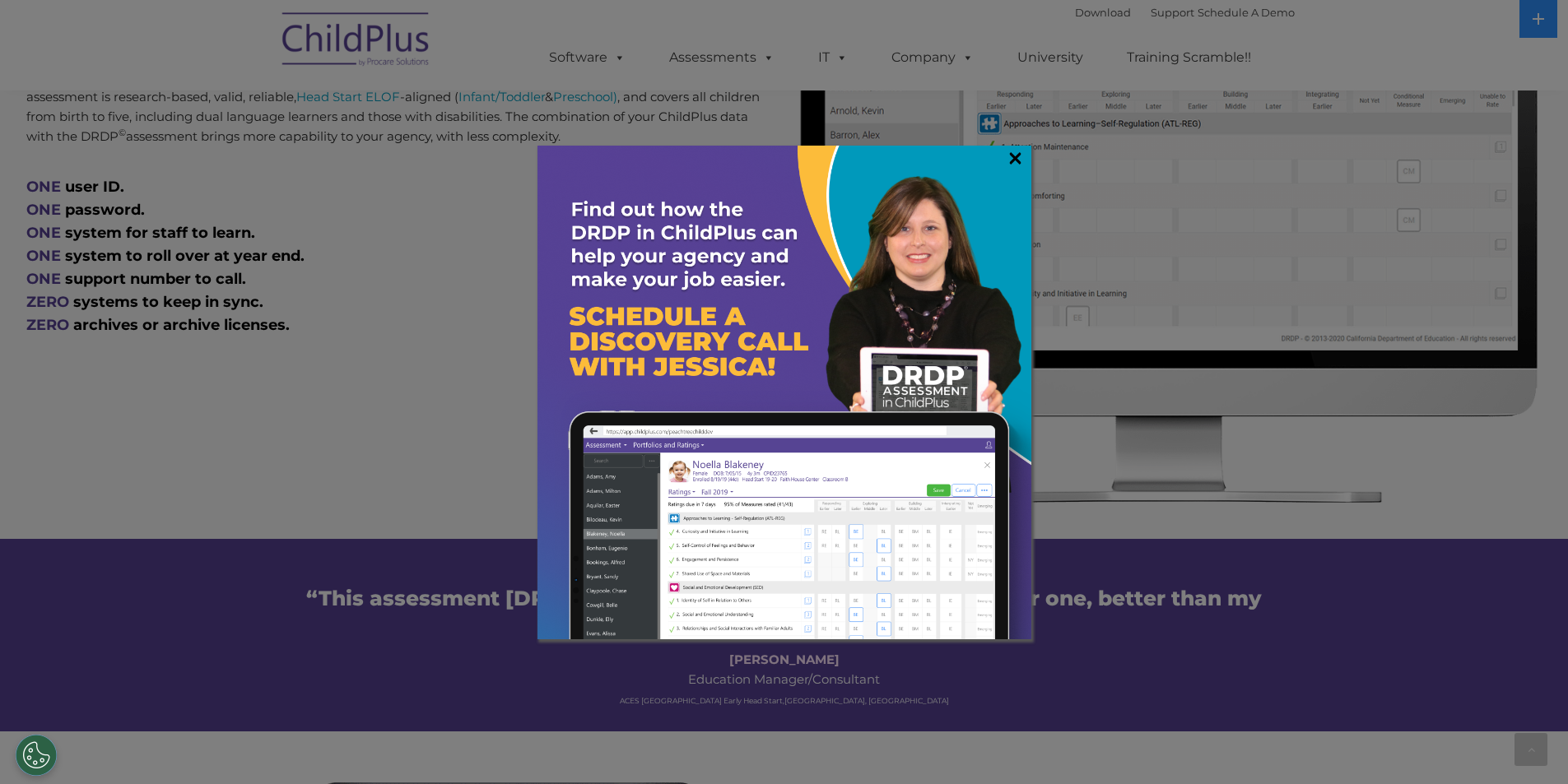
click at [1013, 159] on link "×" at bounding box center [1015, 158] width 19 height 17
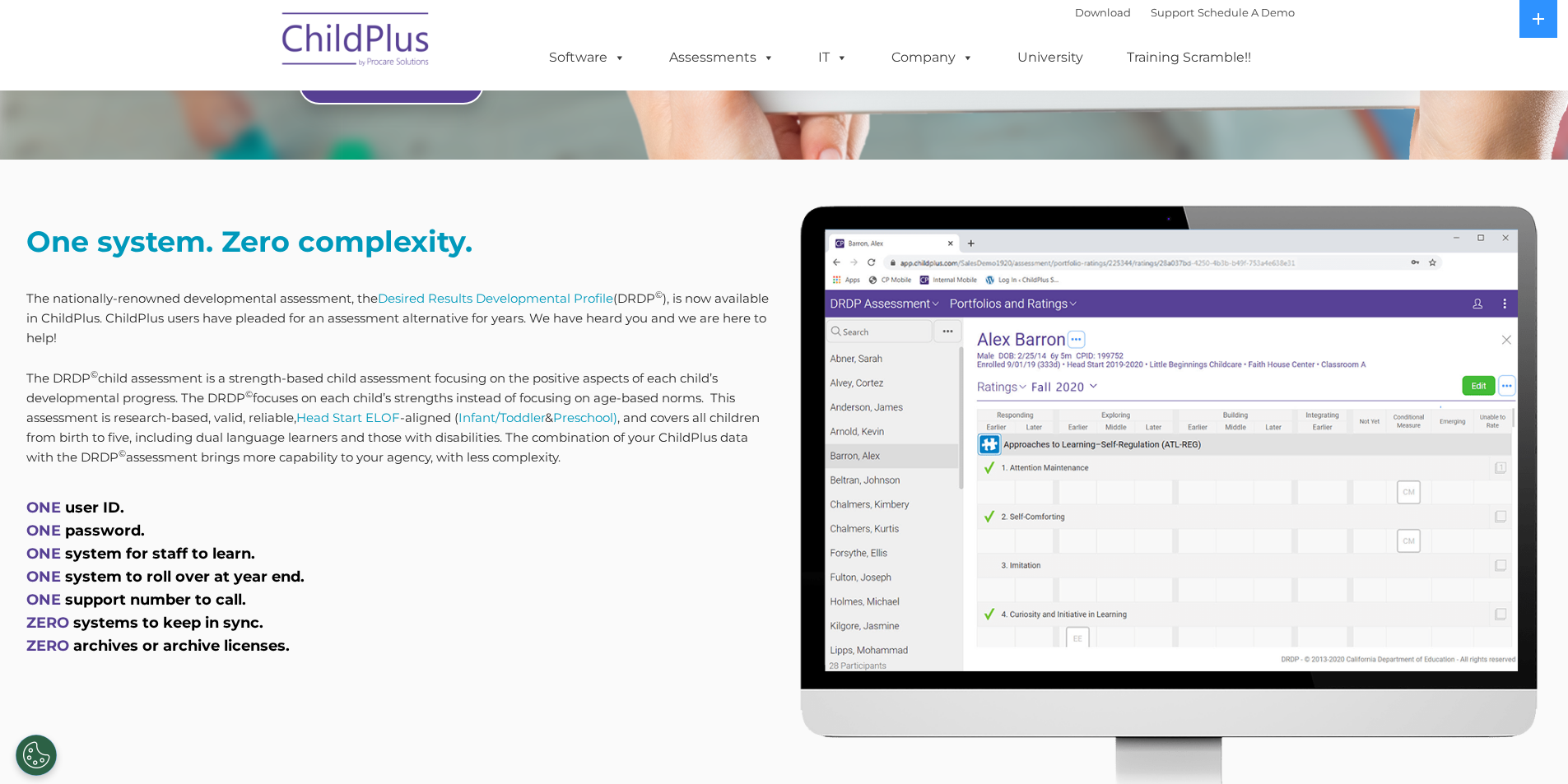
scroll to position [0, 0]
